Goal: Task Accomplishment & Management: Manage account settings

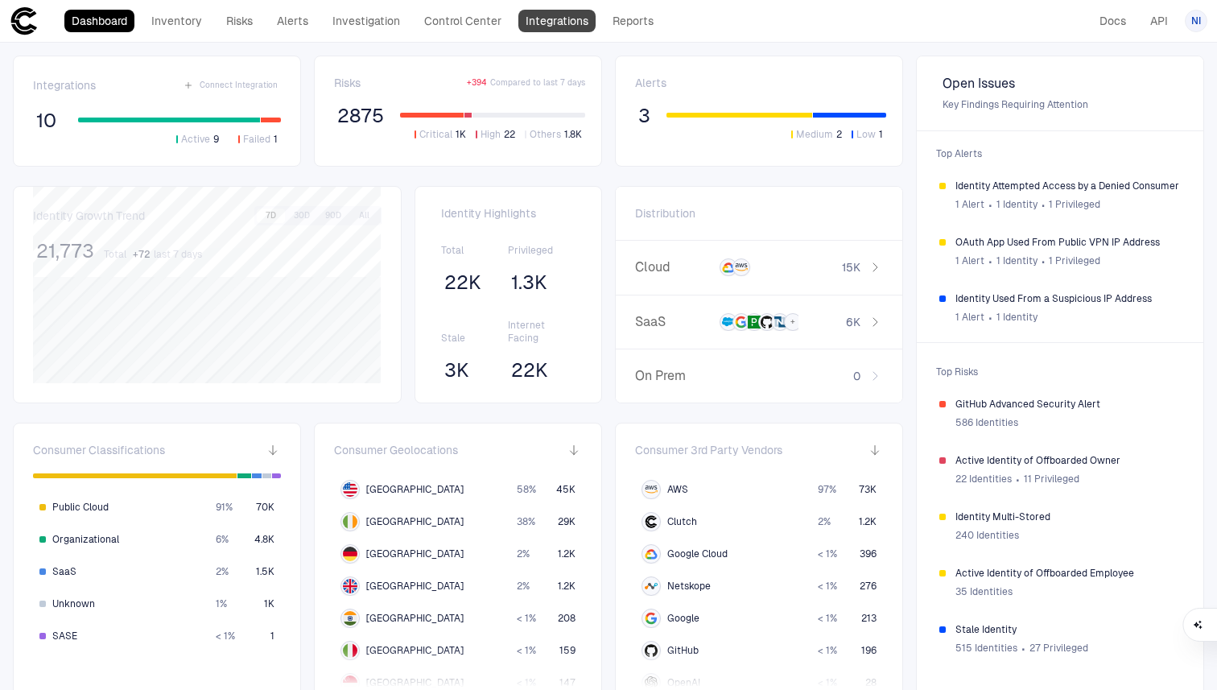
click at [558, 20] on link "Integrations" at bounding box center [556, 21] width 77 height 23
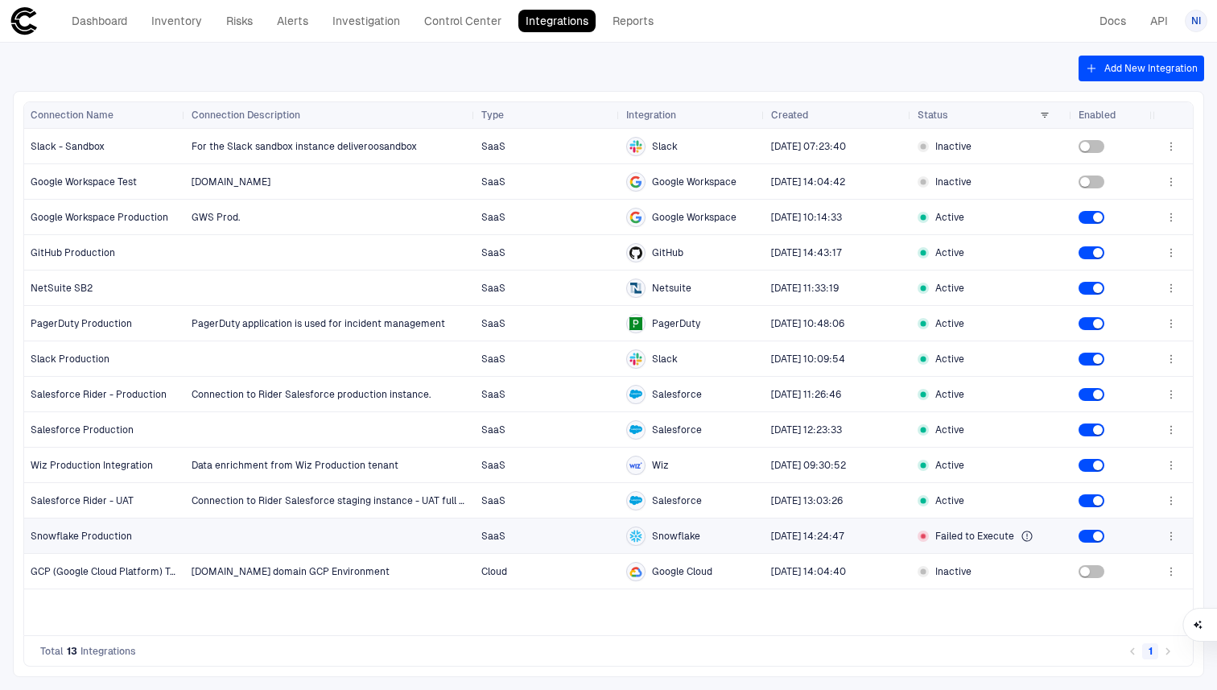
click at [1170, 541] on icon "button" at bounding box center [1170, 535] width 13 height 13
click at [1119, 571] on li "Edit" at bounding box center [1119, 572] width 108 height 26
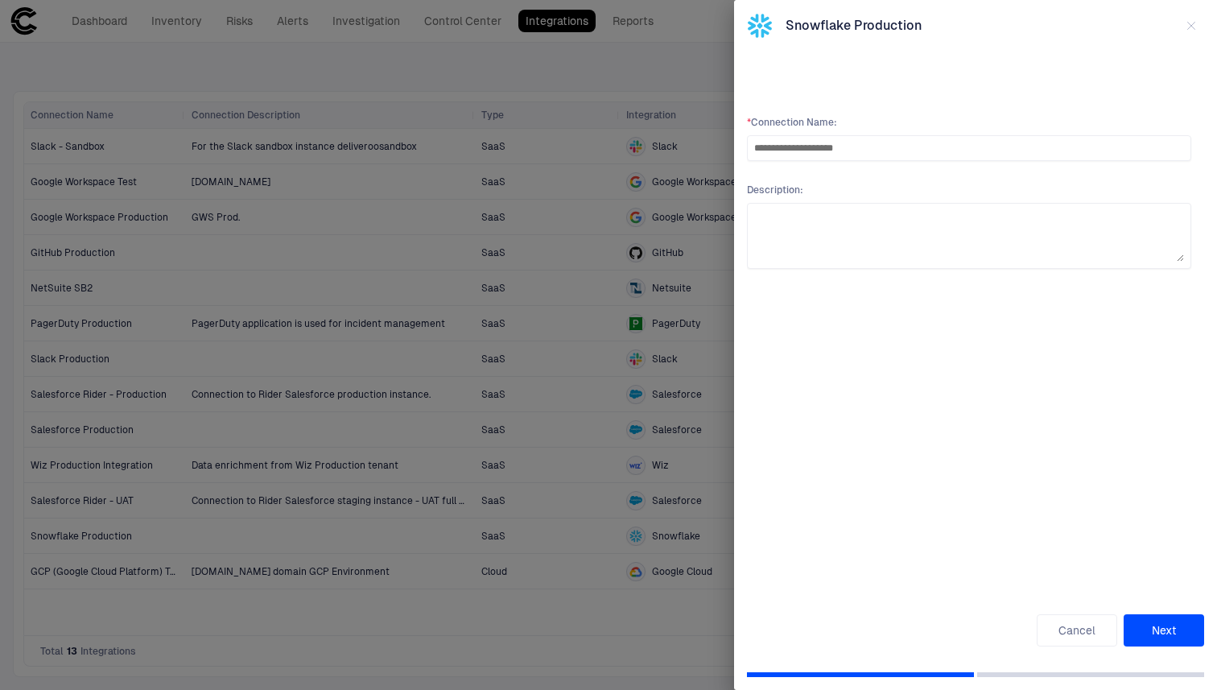
click at [1190, 20] on icon "button" at bounding box center [1190, 25] width 13 height 13
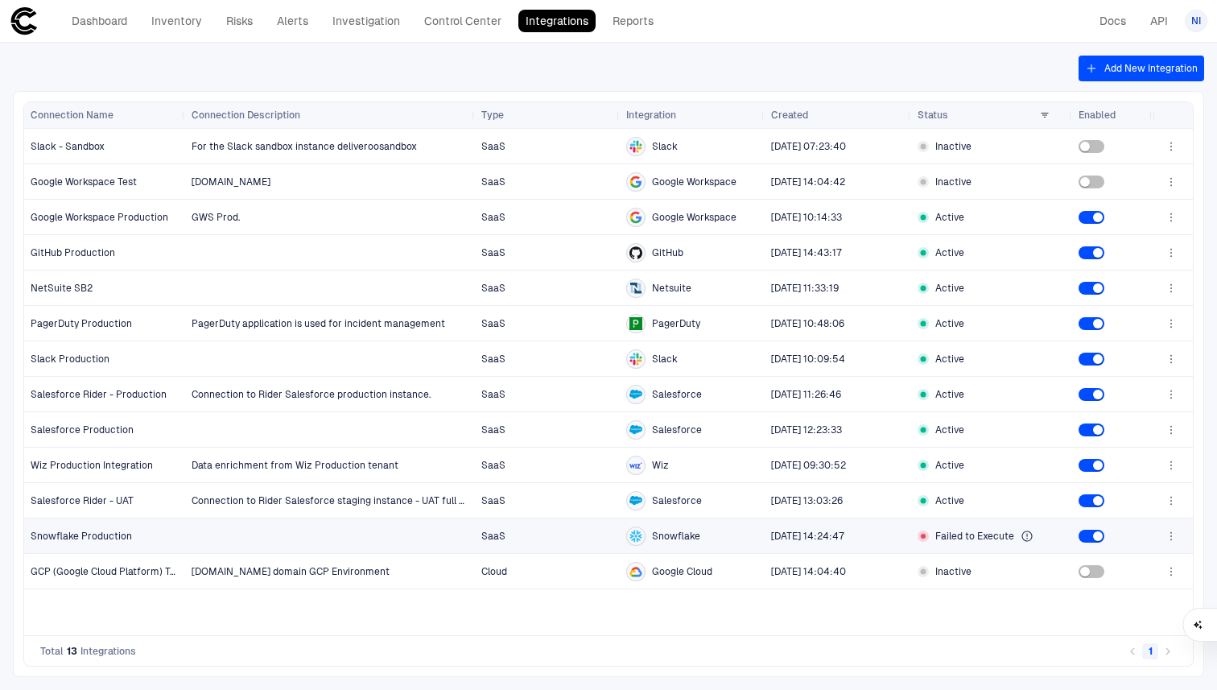
click at [1172, 534] on icon "button" at bounding box center [1170, 535] width 13 height 13
click at [1082, 572] on div "Edit" at bounding box center [1087, 572] width 18 height 13
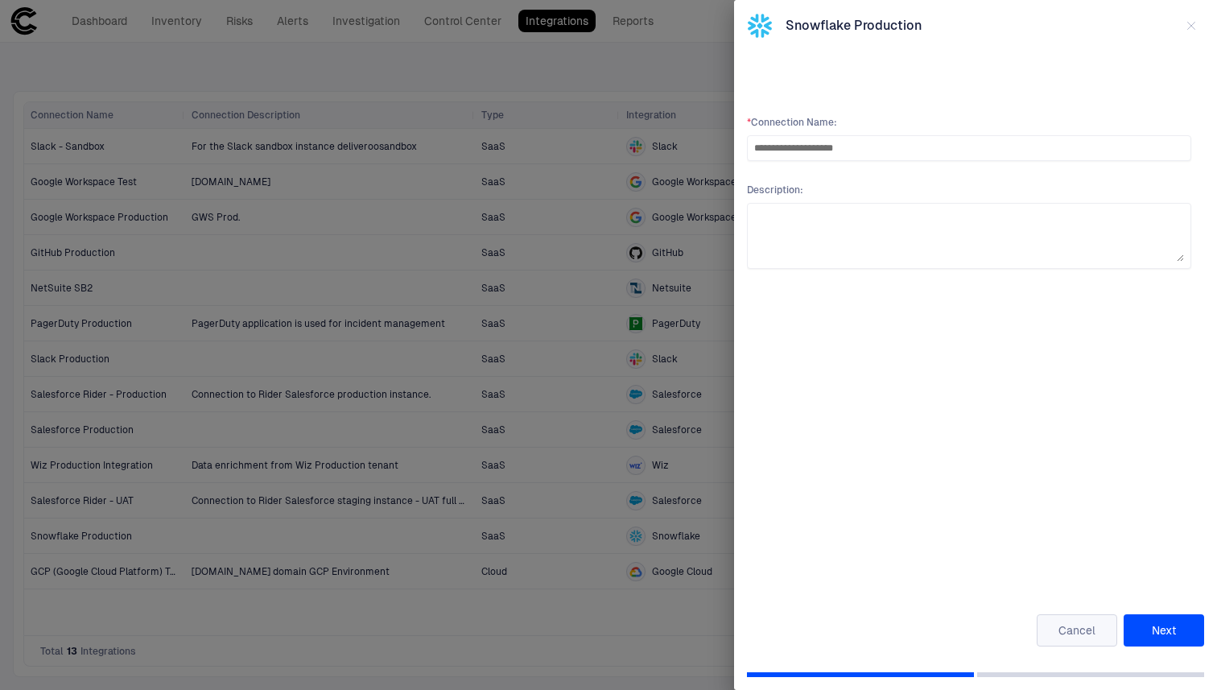
click at [1061, 626] on button "Cancel" at bounding box center [1076, 630] width 80 height 32
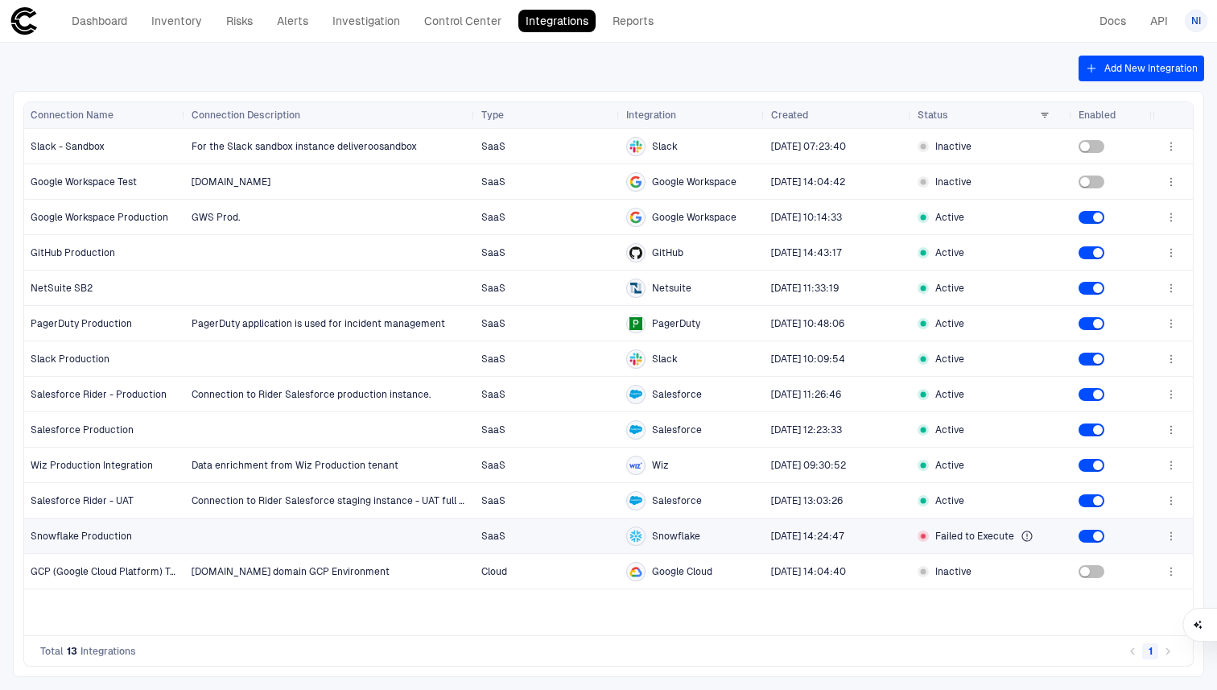
click at [1170, 534] on icon "button" at bounding box center [1170, 535] width 13 height 13
click at [1110, 576] on li "Edit" at bounding box center [1119, 572] width 108 height 26
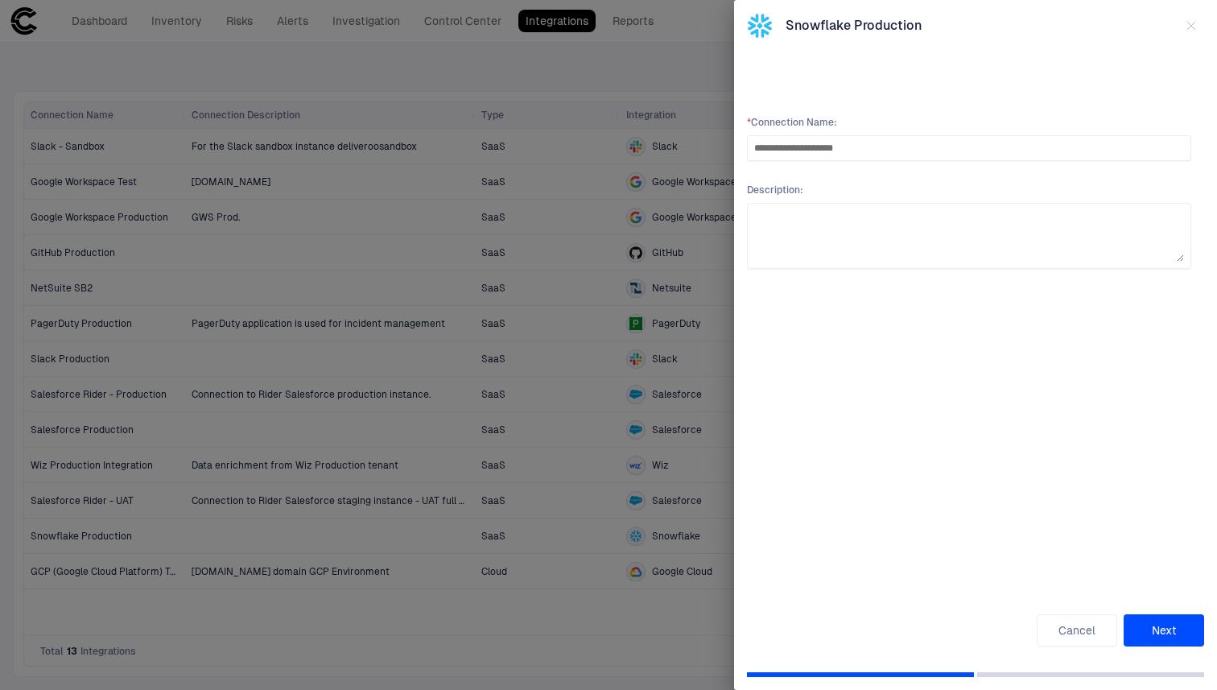
click at [1155, 620] on button "Next" at bounding box center [1163, 630] width 80 height 32
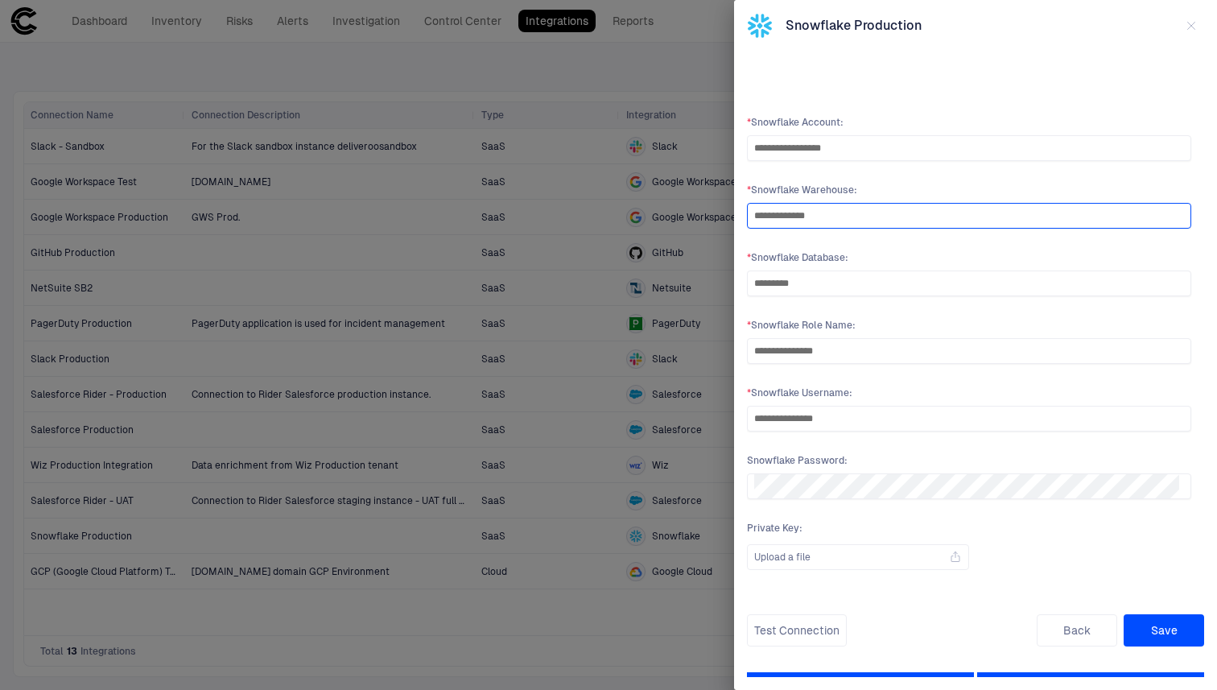
drag, startPoint x: 785, startPoint y: 212, endPoint x: 745, endPoint y: 212, distance: 39.4
click at [745, 212] on div "**********" at bounding box center [975, 345] width 483 height 690
type input "**********"
click at [1164, 623] on button "Save" at bounding box center [1163, 630] width 80 height 32
